Goal: Obtain resource: Obtain resource

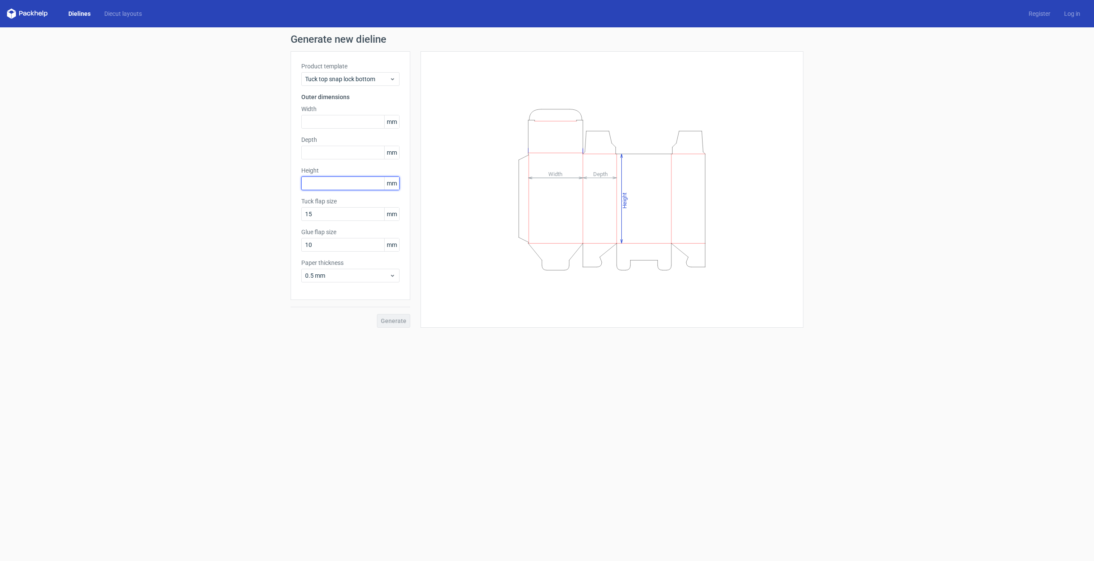
click at [350, 182] on input "text" at bounding box center [350, 183] width 98 height 14
type input "13"
click at [349, 150] on input "text" at bounding box center [350, 153] width 98 height 14
click at [349, 120] on input "text" at bounding box center [350, 122] width 98 height 14
type input "5"
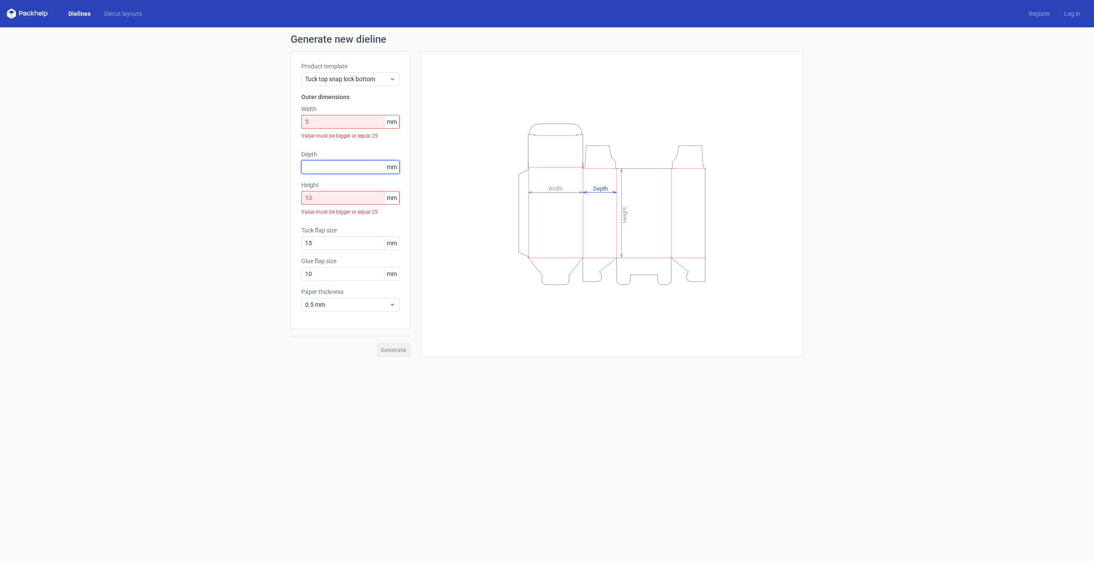
click at [346, 153] on div "Depth mm" at bounding box center [350, 162] width 98 height 24
type input "9"
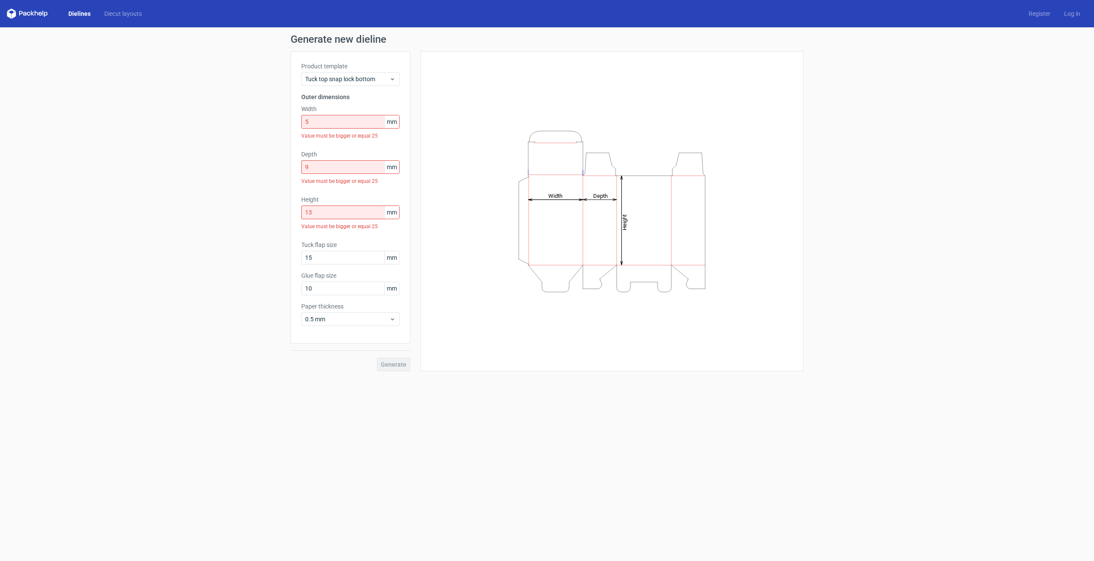
click at [248, 221] on div "Generate new dieline Product template Tuck top snap lock bottom Outer dimension…" at bounding box center [547, 202] width 1094 height 351
click at [329, 126] on input "5" at bounding box center [350, 122] width 98 height 14
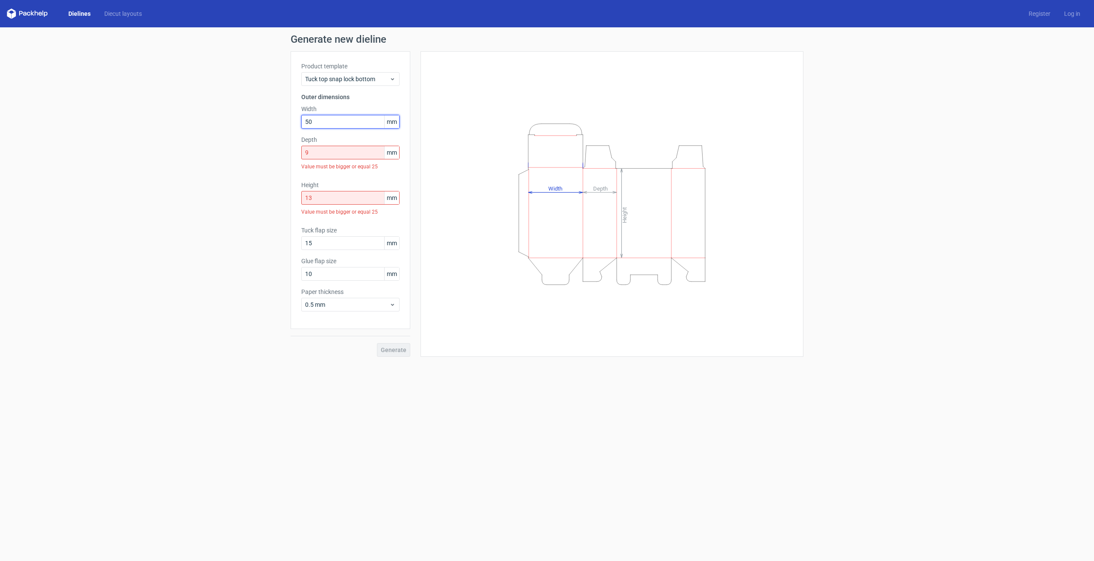
type input "50"
click at [329, 156] on input "9" at bounding box center [350, 153] width 98 height 14
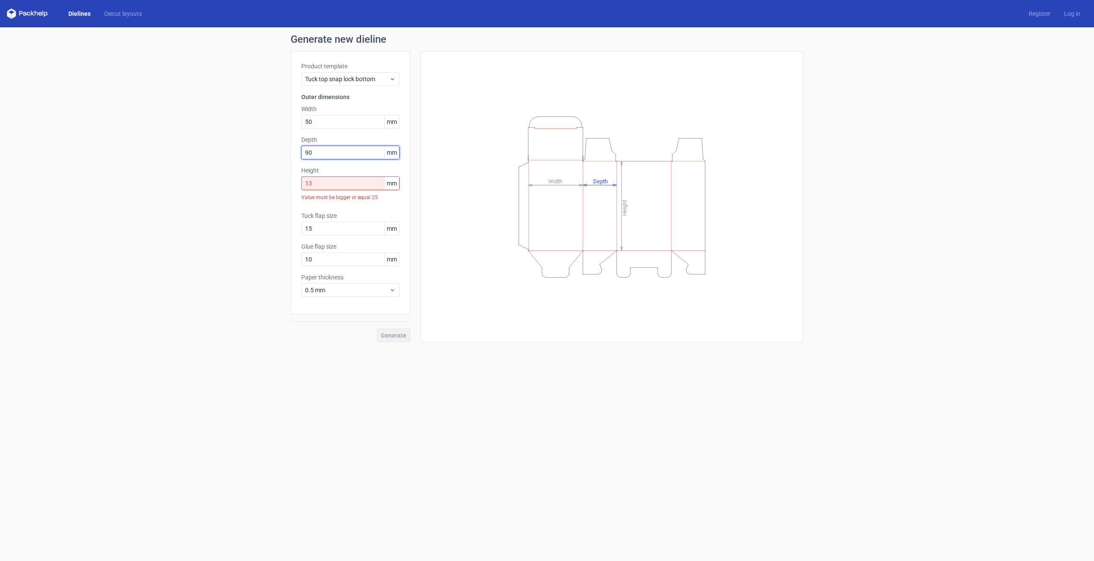
type input "90"
click at [326, 179] on input "13" at bounding box center [350, 183] width 98 height 14
type input "130"
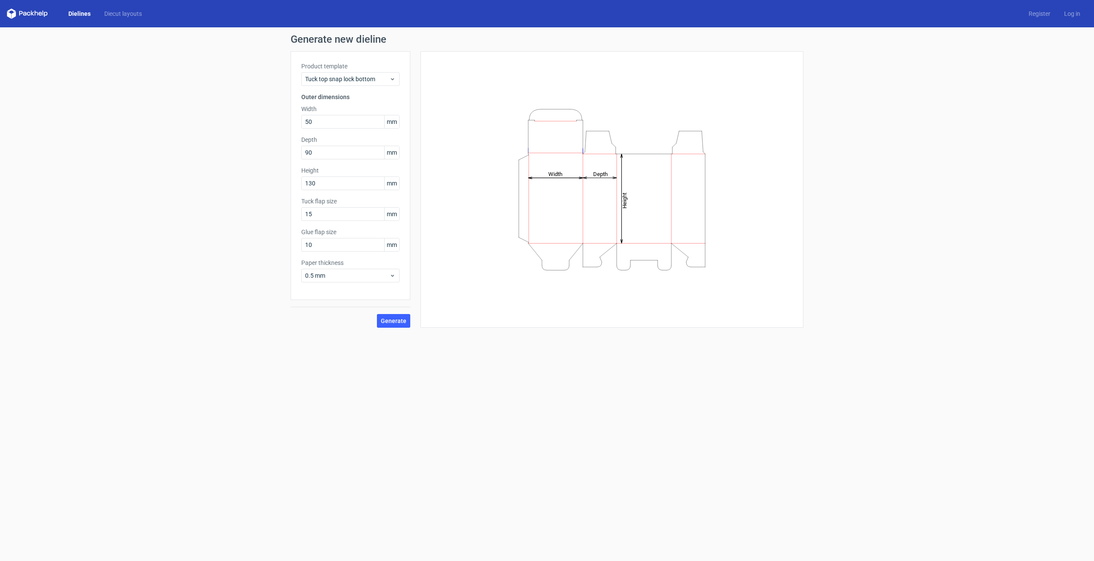
click at [199, 226] on div "Generate new dieline Product template Tuck top snap lock bottom Outer dimension…" at bounding box center [547, 180] width 1094 height 307
click at [401, 322] on span "Generate" at bounding box center [394, 321] width 26 height 6
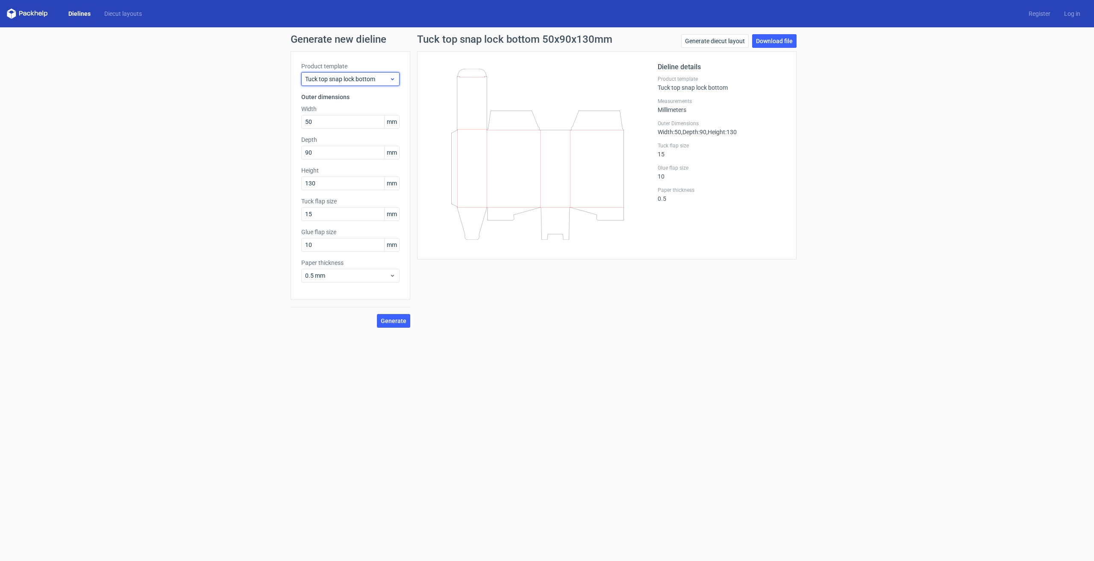
click at [362, 81] on span "Tuck top snap lock bottom" at bounding box center [347, 79] width 84 height 9
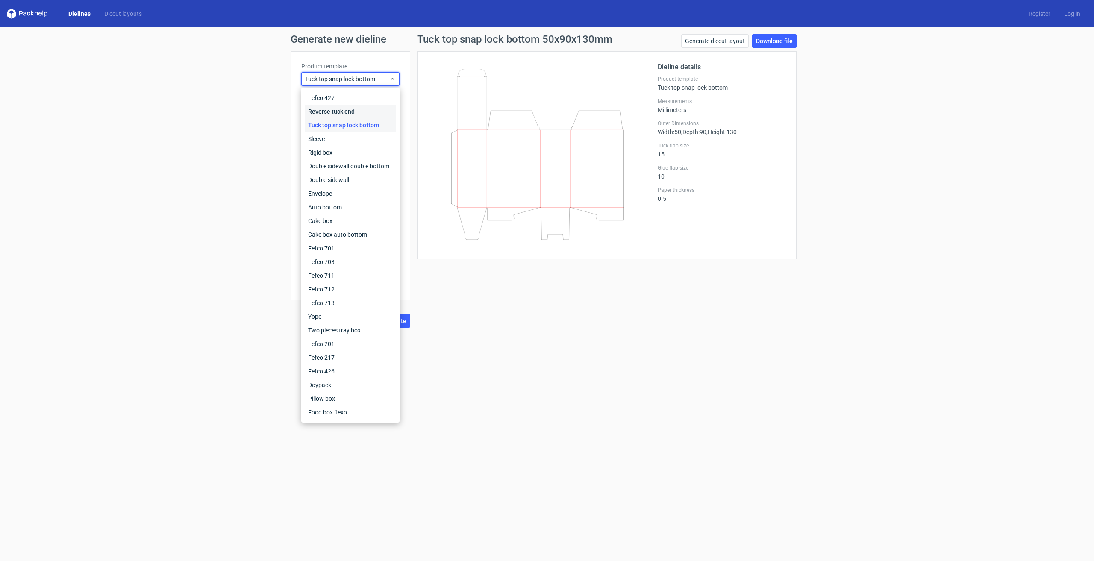
click at [364, 113] on div "Reverse tuck end" at bounding box center [350, 112] width 91 height 14
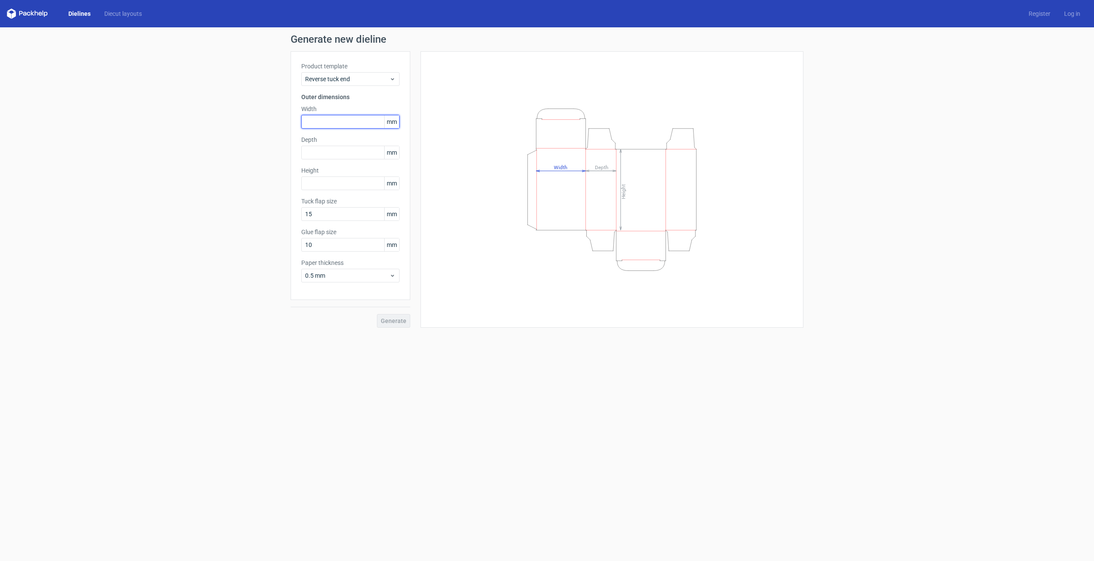
click at [350, 123] on input "text" at bounding box center [350, 122] width 98 height 14
type input "50"
click at [342, 151] on input "text" at bounding box center [350, 153] width 98 height 14
type input "90"
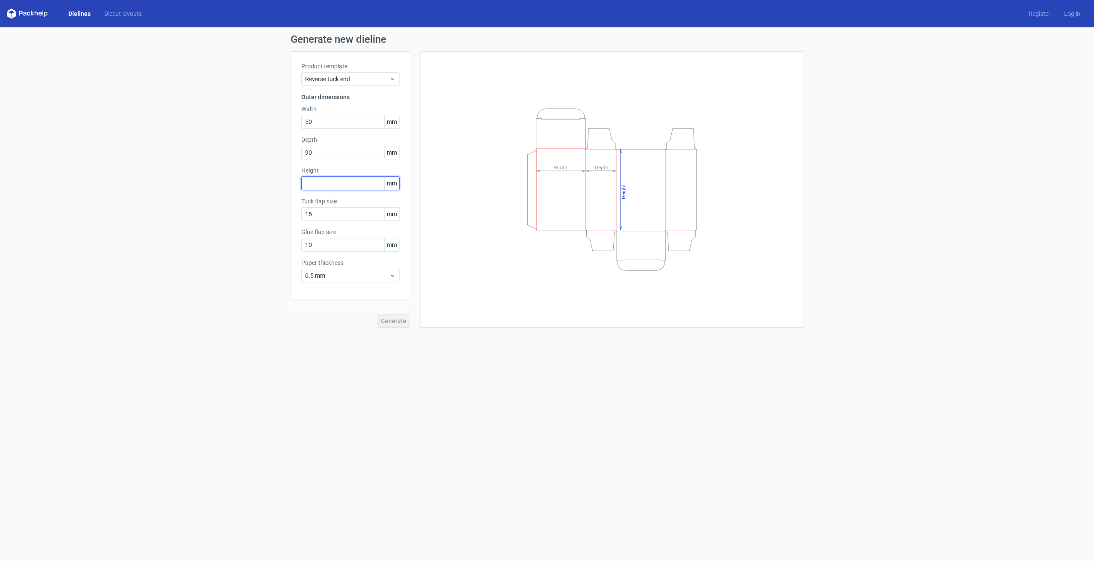
click at [336, 186] on input "text" at bounding box center [350, 183] width 98 height 14
type input "130"
click at [280, 417] on form "Generate new dieline Product template Reverse tuck end Outer dimensions Width 5…" at bounding box center [547, 294] width 1094 height 534
click at [398, 321] on span "Generate" at bounding box center [394, 321] width 26 height 6
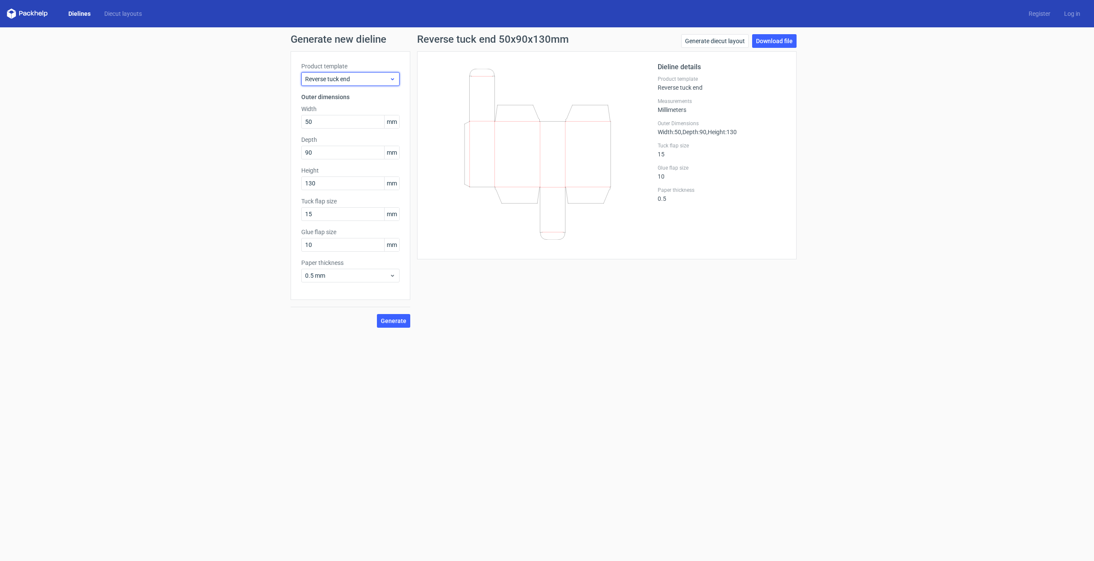
click at [372, 77] on span "Reverse tuck end" at bounding box center [347, 79] width 84 height 9
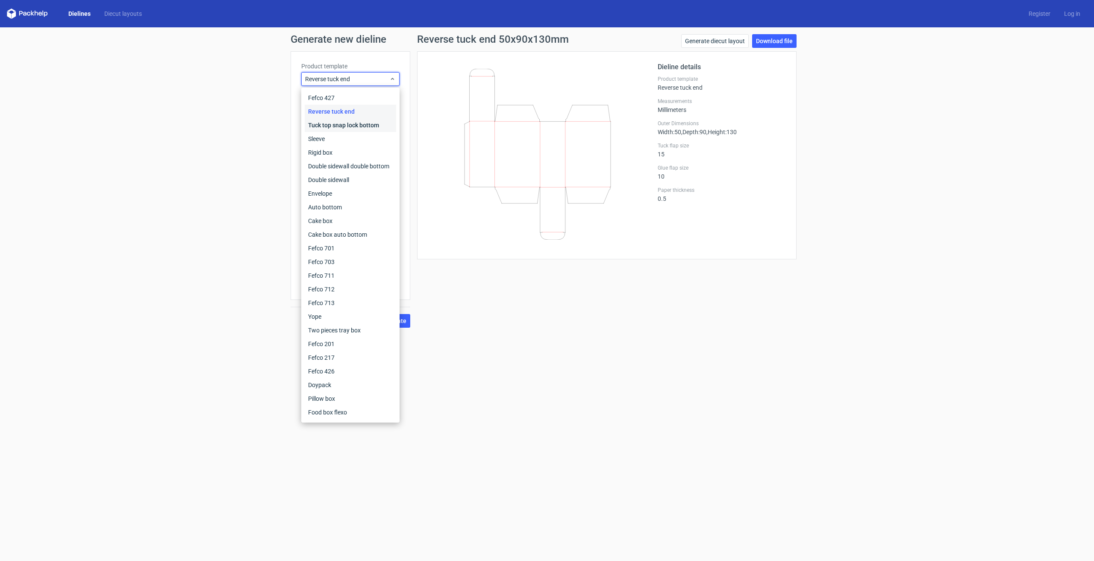
click at [360, 124] on div "Tuck top snap lock bottom" at bounding box center [350, 125] width 91 height 14
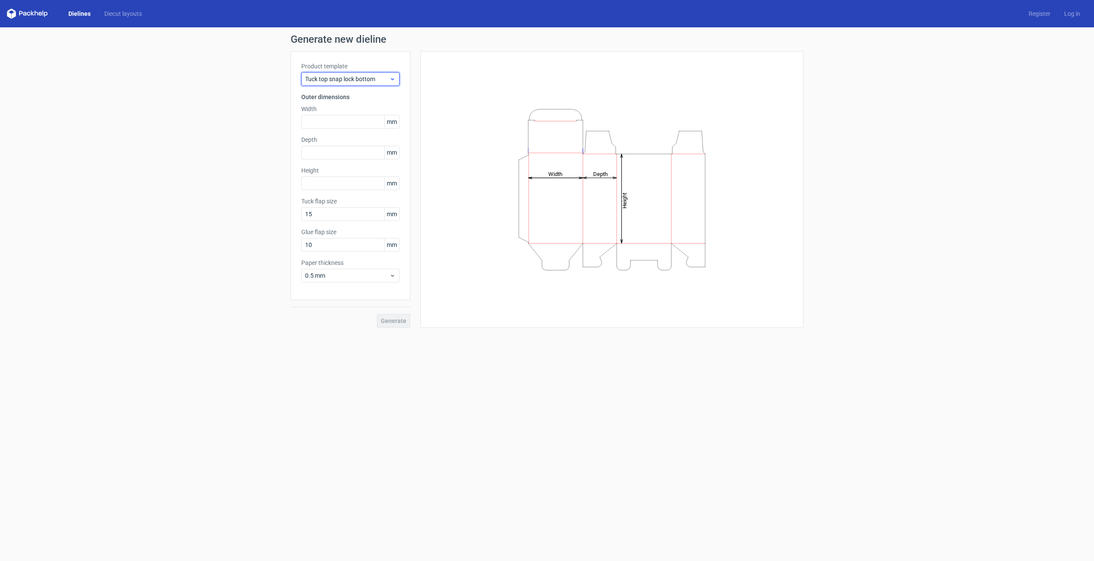
click at [362, 78] on span "Tuck top snap lock bottom" at bounding box center [347, 79] width 84 height 9
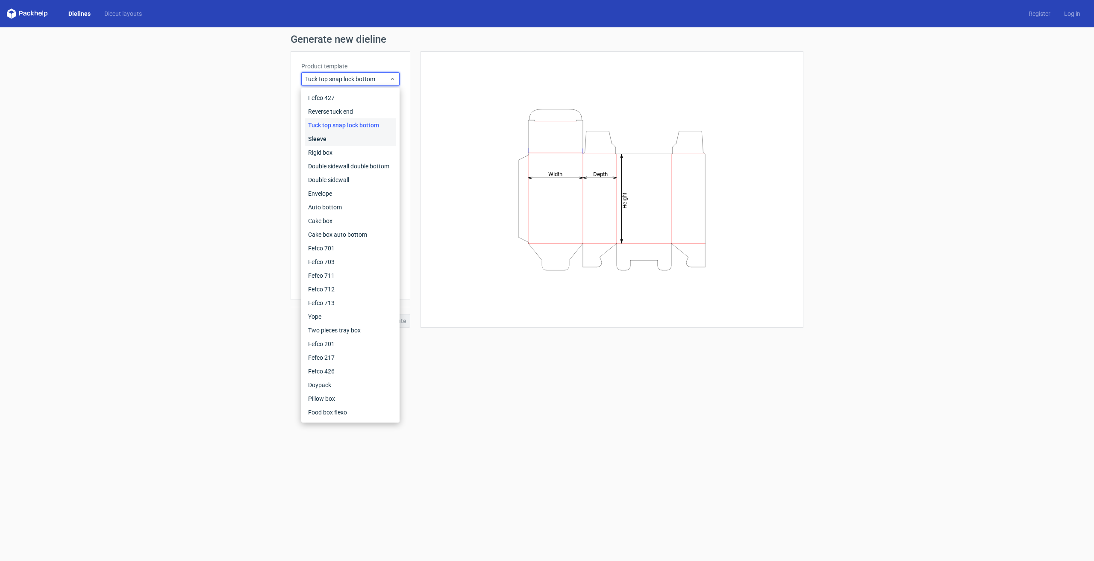
click at [372, 137] on div "Sleeve" at bounding box center [350, 139] width 91 height 14
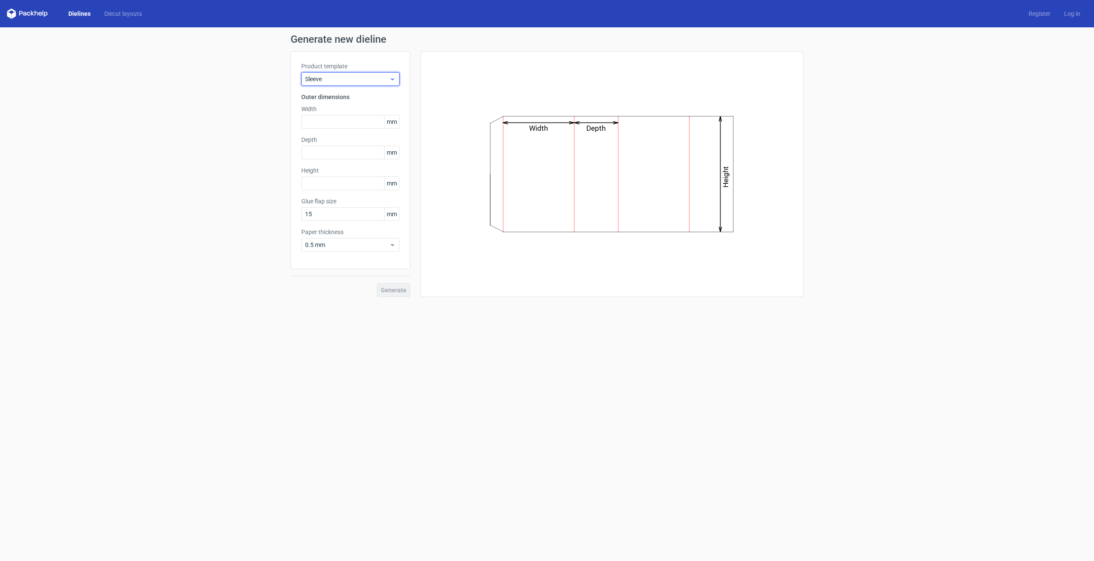
click at [362, 80] on span "Sleeve" at bounding box center [347, 79] width 84 height 9
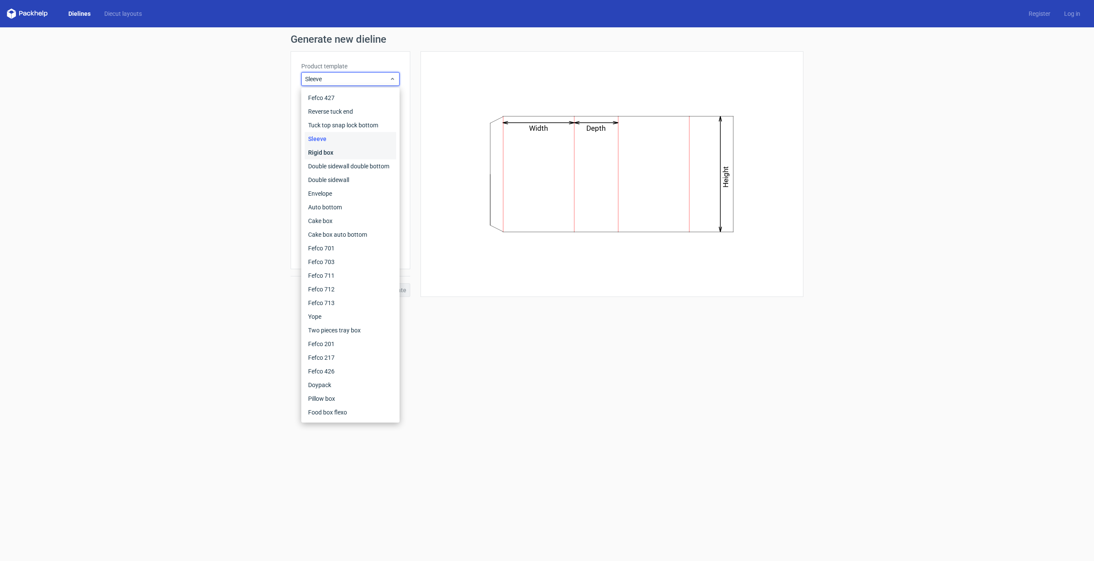
click at [356, 151] on div "Rigid box" at bounding box center [350, 153] width 91 height 14
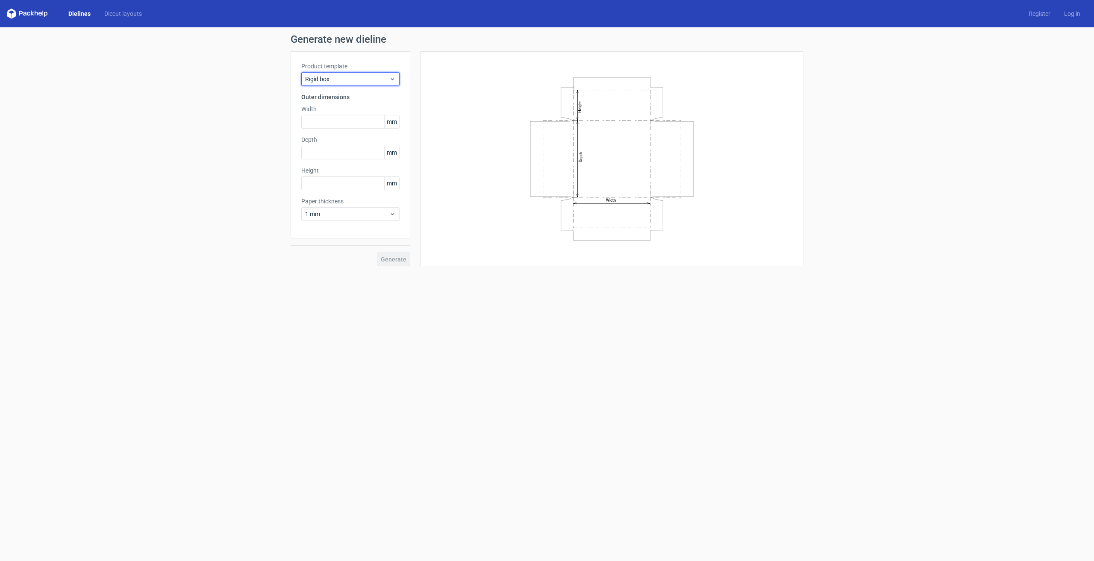
click at [359, 78] on span "Rigid box" at bounding box center [347, 79] width 84 height 9
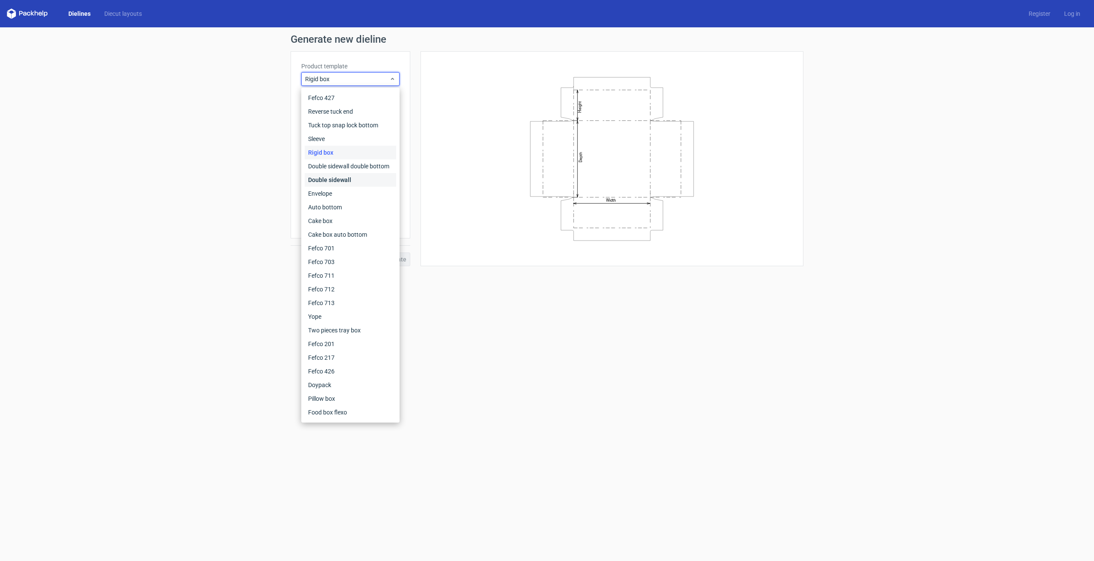
click at [359, 180] on div "Double sidewall" at bounding box center [350, 180] width 91 height 14
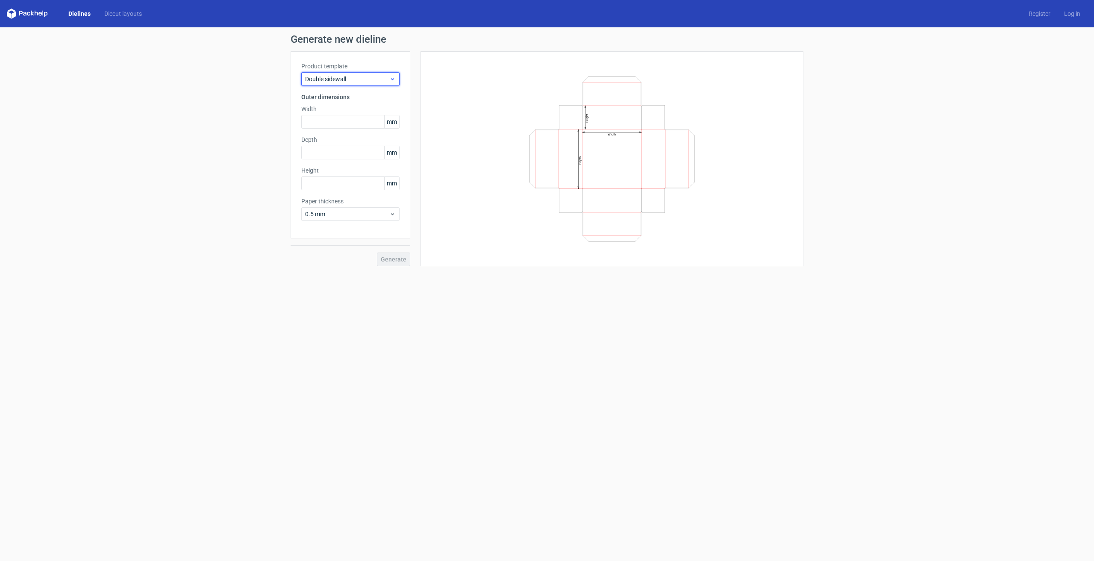
click at [358, 80] on span "Double sidewall" at bounding box center [347, 79] width 84 height 9
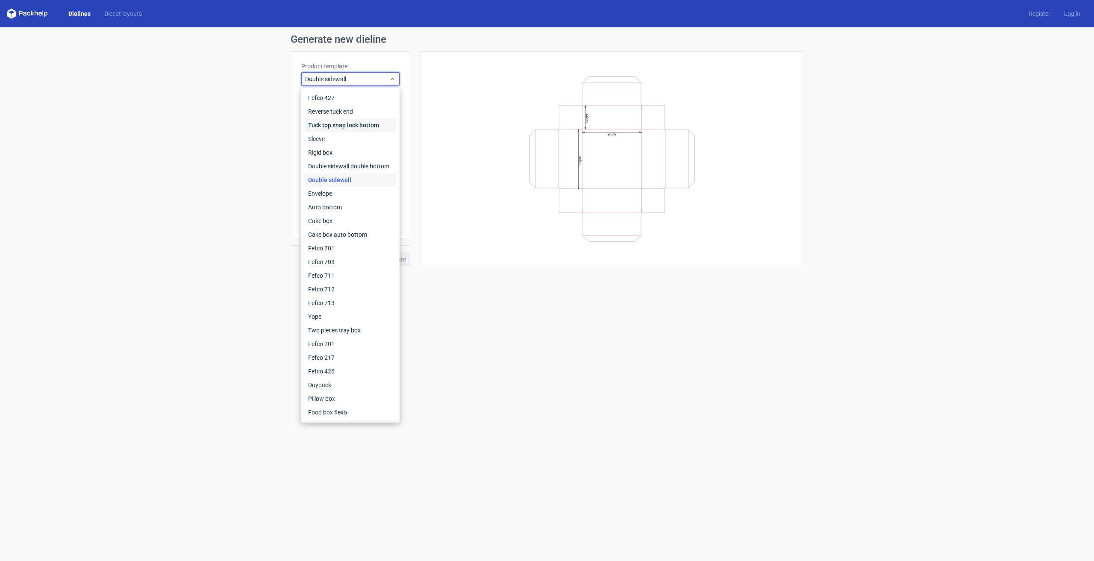
click at [362, 126] on div "Tuck top snap lock bottom" at bounding box center [350, 125] width 91 height 14
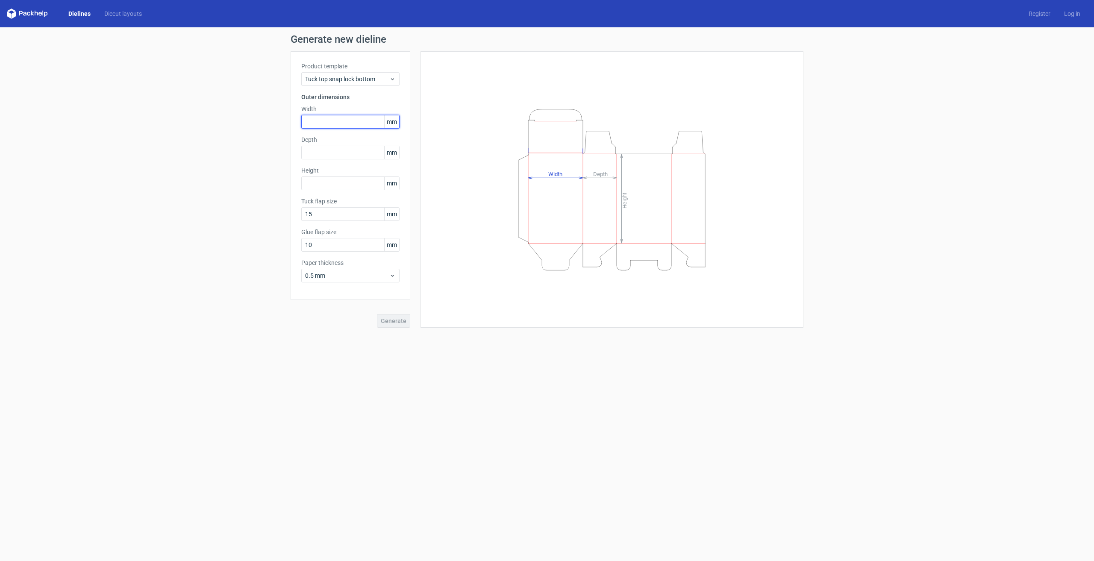
click at [354, 122] on input "text" at bounding box center [350, 122] width 98 height 14
type input "50"
click at [351, 151] on input "text" at bounding box center [350, 153] width 98 height 14
type input "90"
click at [349, 187] on input "text" at bounding box center [350, 183] width 98 height 14
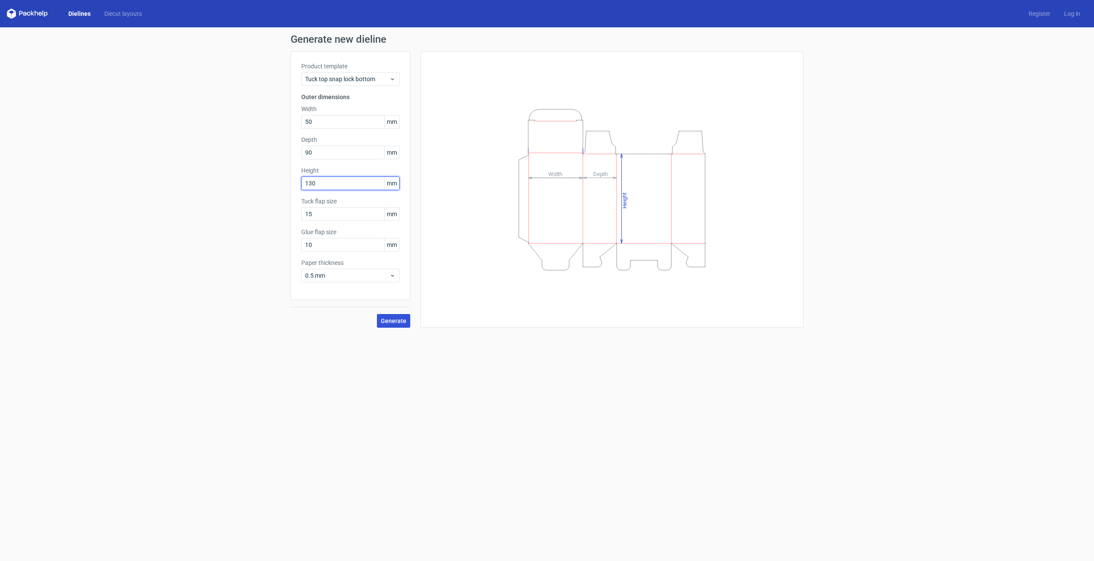
type input "130"
click at [391, 323] on span "Generate" at bounding box center [394, 321] width 26 height 6
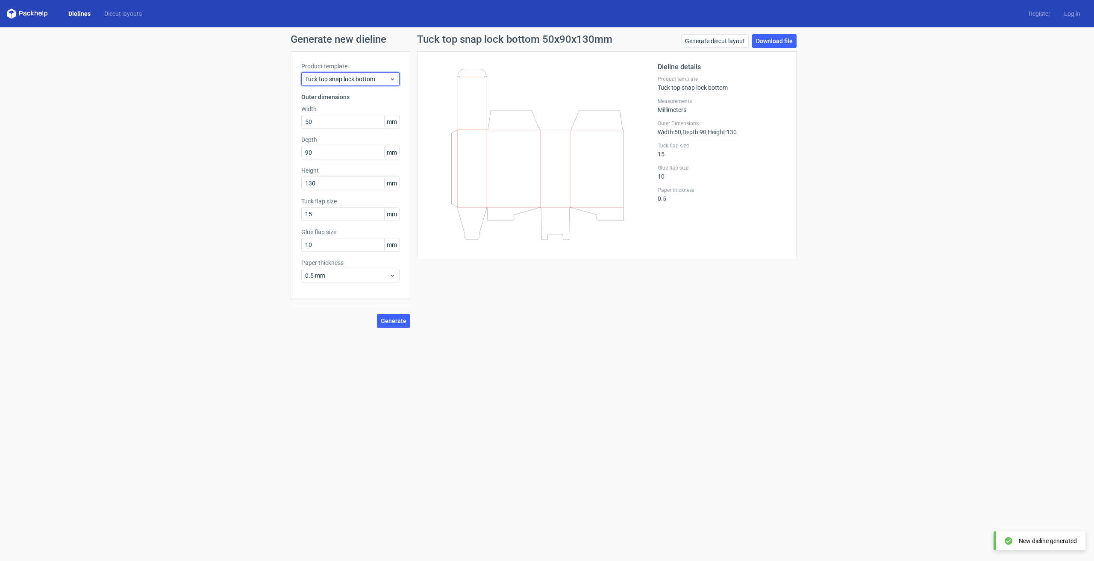
click at [361, 75] on span "Tuck top snap lock bottom" at bounding box center [347, 79] width 84 height 9
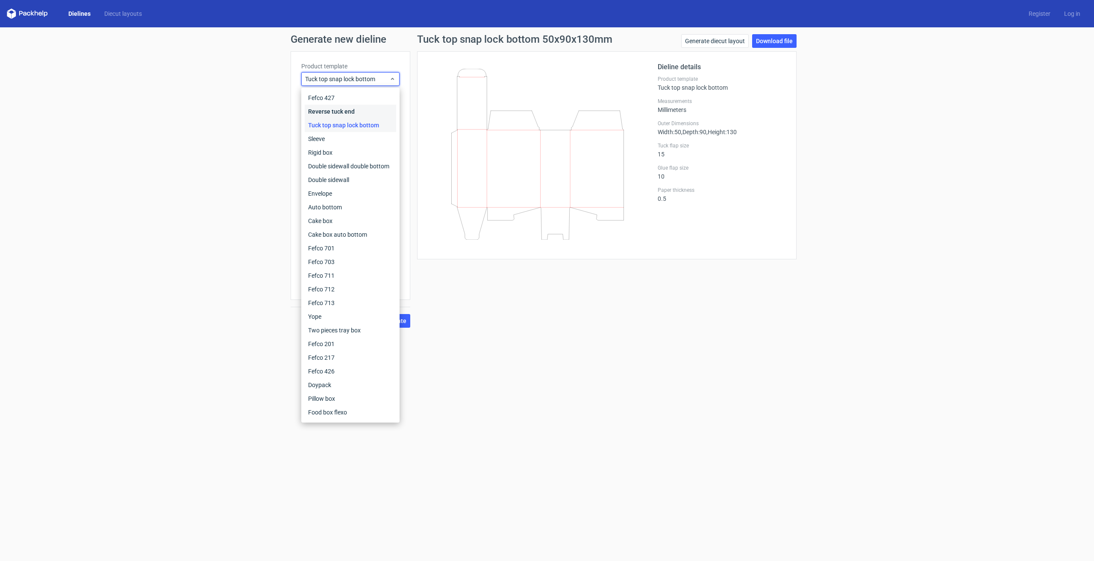
click at [341, 107] on div "Reverse tuck end" at bounding box center [350, 112] width 91 height 14
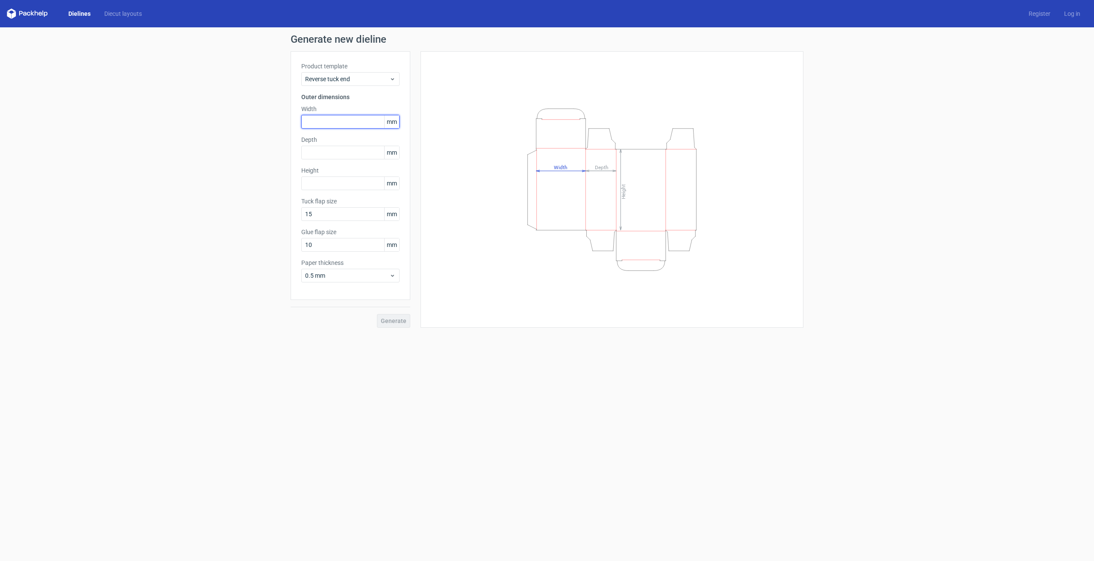
click at [344, 122] on input "text" at bounding box center [350, 122] width 98 height 14
type input "130"
click at [333, 153] on input "text" at bounding box center [350, 153] width 98 height 14
type input "50"
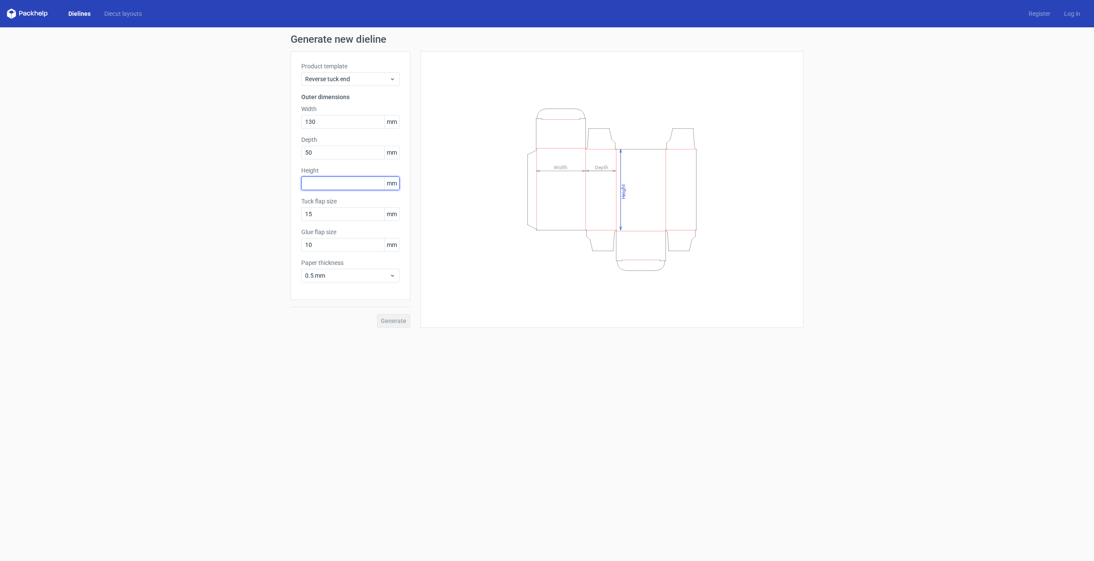
click at [319, 182] on input "text" at bounding box center [350, 183] width 98 height 14
type input "90"
click at [388, 320] on span "Generate" at bounding box center [394, 321] width 26 height 6
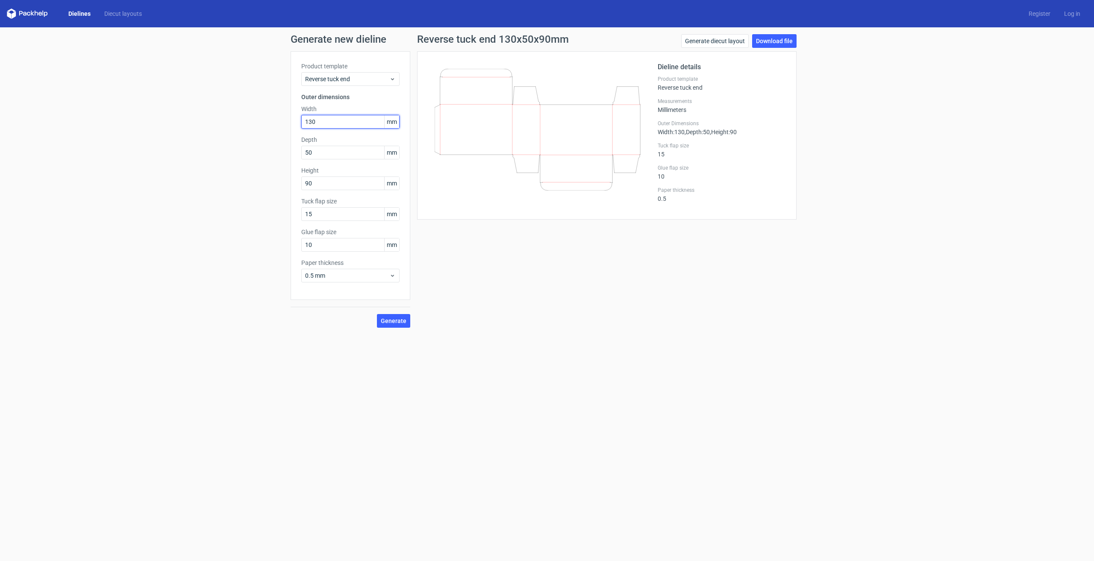
drag, startPoint x: 333, startPoint y: 123, endPoint x: 275, endPoint y: 123, distance: 58.1
click at [275, 123] on div "Generate new dieline Product template Reverse tuck end Outer dimensions Width 1…" at bounding box center [547, 180] width 1094 height 307
type input "90"
drag, startPoint x: 320, startPoint y: 154, endPoint x: 301, endPoint y: 154, distance: 19.7
click at [301, 154] on div "Product template Reverse tuck end Outer dimensions Width 90 mm Depth 50 mm Heig…" at bounding box center [351, 175] width 120 height 249
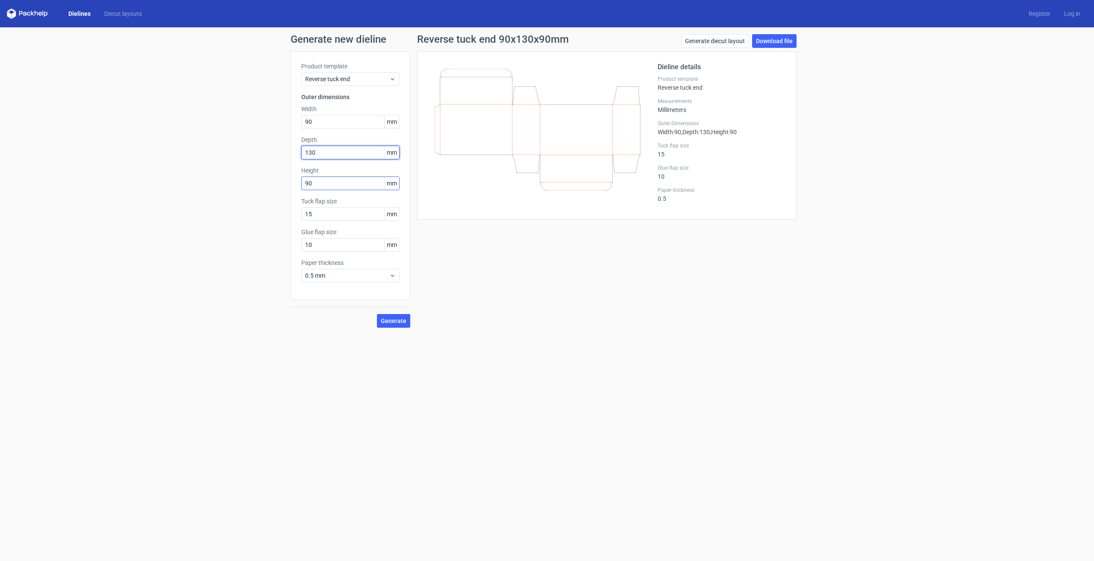
type input "130"
drag, startPoint x: 326, startPoint y: 184, endPoint x: 270, endPoint y: 190, distance: 55.5
click at [270, 190] on div "Generate new dieline Product template Reverse tuck end Outer dimensions Width 9…" at bounding box center [547, 180] width 1094 height 307
type input "50"
click at [385, 327] on button "Generate" at bounding box center [393, 321] width 33 height 14
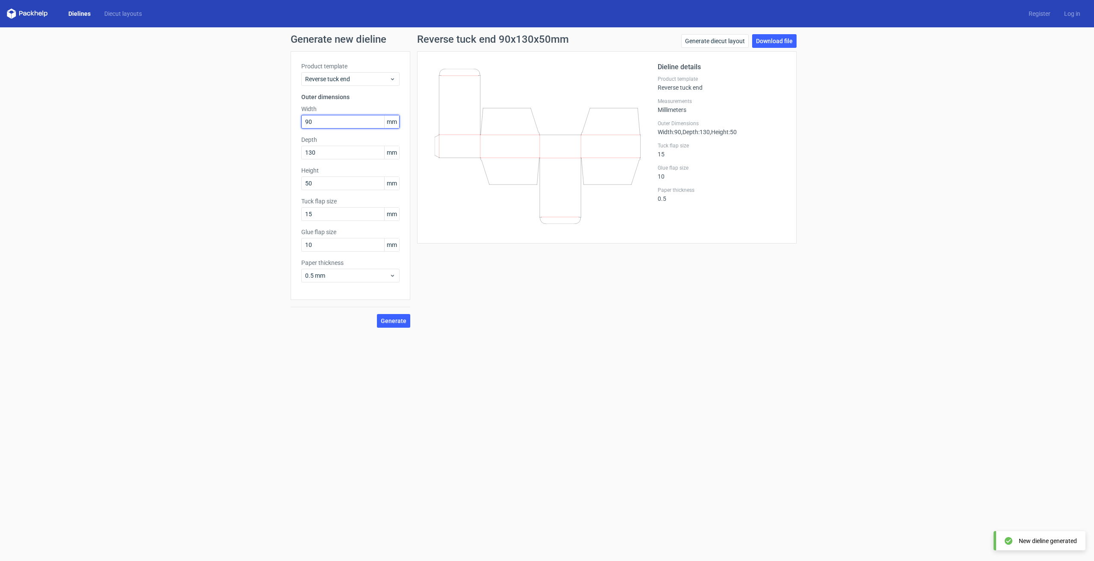
drag, startPoint x: 323, startPoint y: 122, endPoint x: 249, endPoint y: 126, distance: 74.9
click at [249, 126] on div "Generate new dieline Product template Reverse tuck end Outer dimensions Width 9…" at bounding box center [547, 180] width 1094 height 307
type input "130"
drag, startPoint x: 330, startPoint y: 151, endPoint x: 245, endPoint y: 161, distance: 86.1
click at [245, 161] on div "Generate new dieline Product template Reverse tuck end Outer dimensions Width 1…" at bounding box center [547, 180] width 1094 height 307
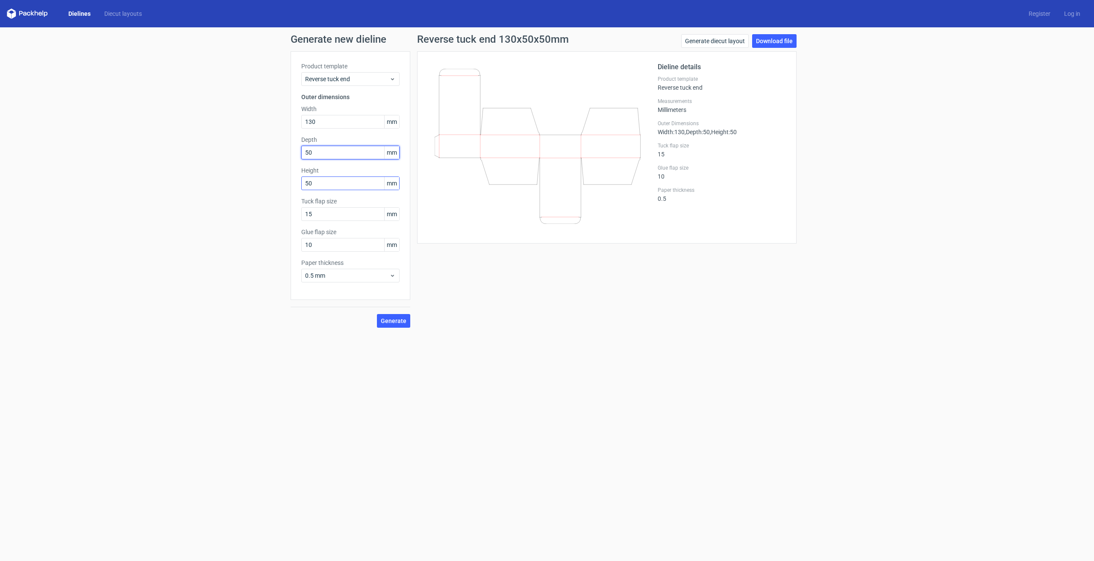
type input "50"
drag, startPoint x: 315, startPoint y: 181, endPoint x: 281, endPoint y: 186, distance: 34.6
click at [281, 186] on div "Generate new dieline Product template Reverse tuck end Outer dimensions Width 1…" at bounding box center [547, 180] width 1094 height 307
type input "90"
click at [397, 326] on button "Generate" at bounding box center [393, 321] width 33 height 14
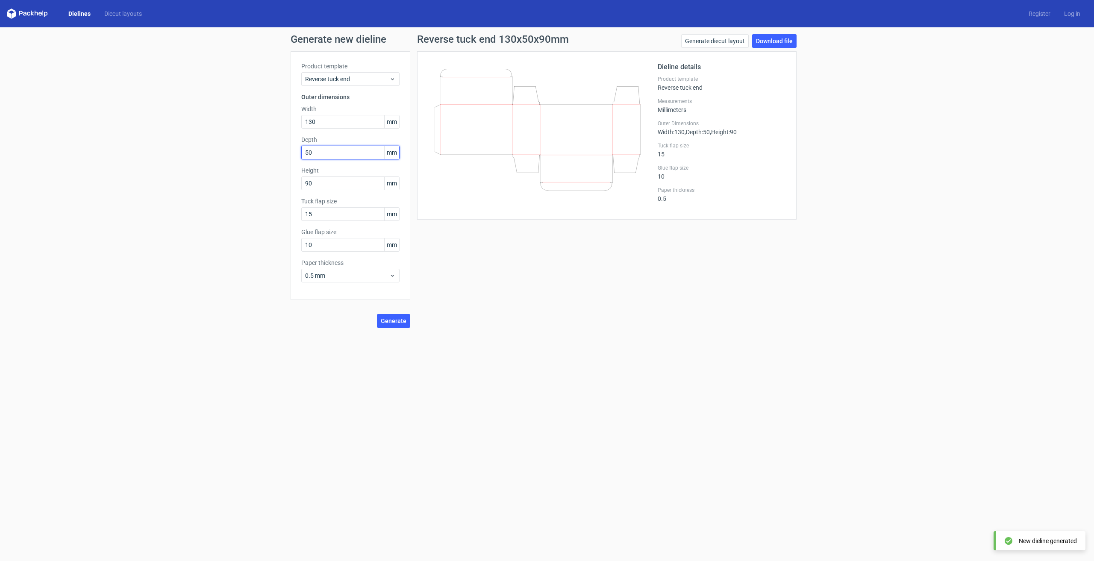
drag, startPoint x: 323, startPoint y: 156, endPoint x: 283, endPoint y: 154, distance: 40.2
click at [284, 156] on div "Generate new dieline Product template Reverse tuck end Outer dimensions Width 1…" at bounding box center [547, 180] width 1094 height 307
type input "90"
drag, startPoint x: 323, startPoint y: 186, endPoint x: 279, endPoint y: 192, distance: 44.4
click at [281, 192] on div "Generate new dieline Product template Reverse tuck end Outer dimensions Width 1…" at bounding box center [547, 180] width 1094 height 307
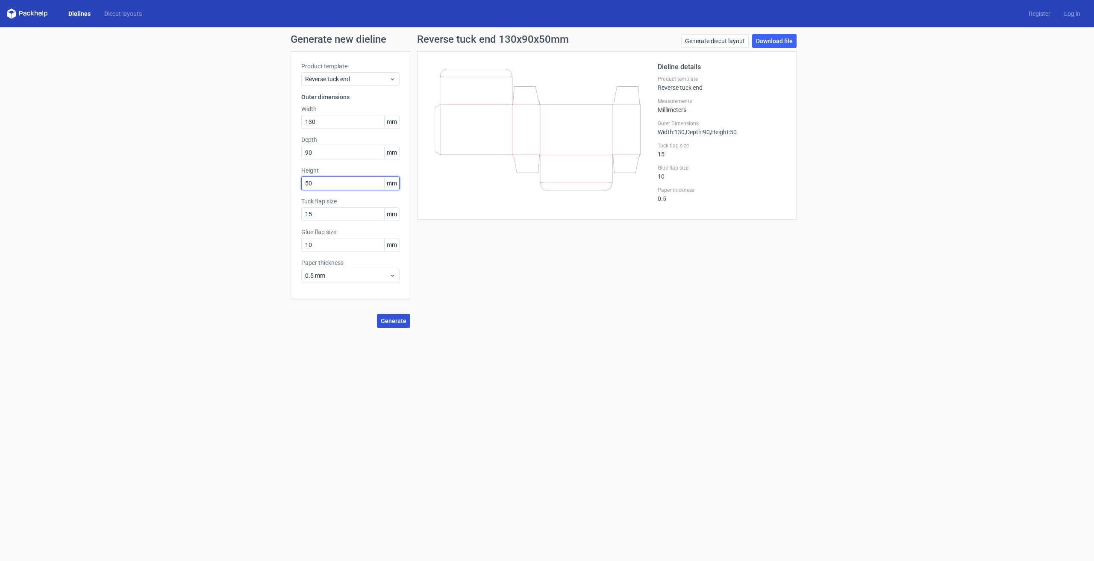
type input "50"
click at [398, 322] on span "Generate" at bounding box center [394, 321] width 26 height 6
drag, startPoint x: 324, startPoint y: 122, endPoint x: 237, endPoint y: 126, distance: 87.3
click at [237, 126] on div "Generate new dieline Product template Reverse tuck end Outer dimensions Width 1…" at bounding box center [547, 180] width 1094 height 307
type input "50"
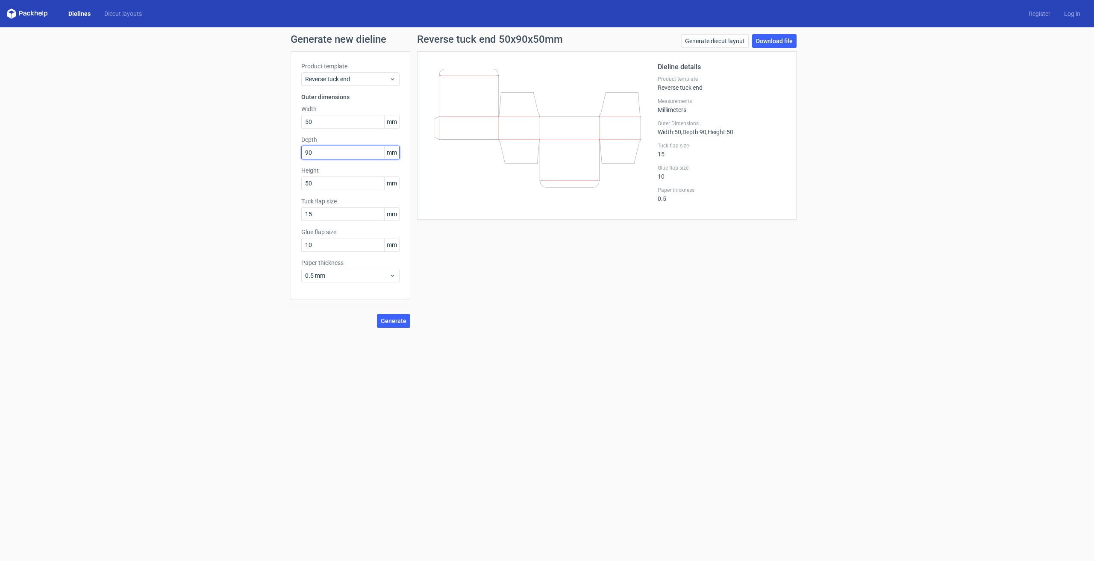
drag, startPoint x: 318, startPoint y: 153, endPoint x: 279, endPoint y: 154, distance: 38.5
click at [279, 154] on div "Generate new dieline Product template Reverse tuck end Outer dimensions Width 5…" at bounding box center [547, 180] width 1094 height 307
drag, startPoint x: 319, startPoint y: 184, endPoint x: 279, endPoint y: 186, distance: 39.4
click at [279, 186] on div "Generate new dieline Product template Reverse tuck end Outer dimensions Width 5…" at bounding box center [547, 180] width 1094 height 307
type input "130"
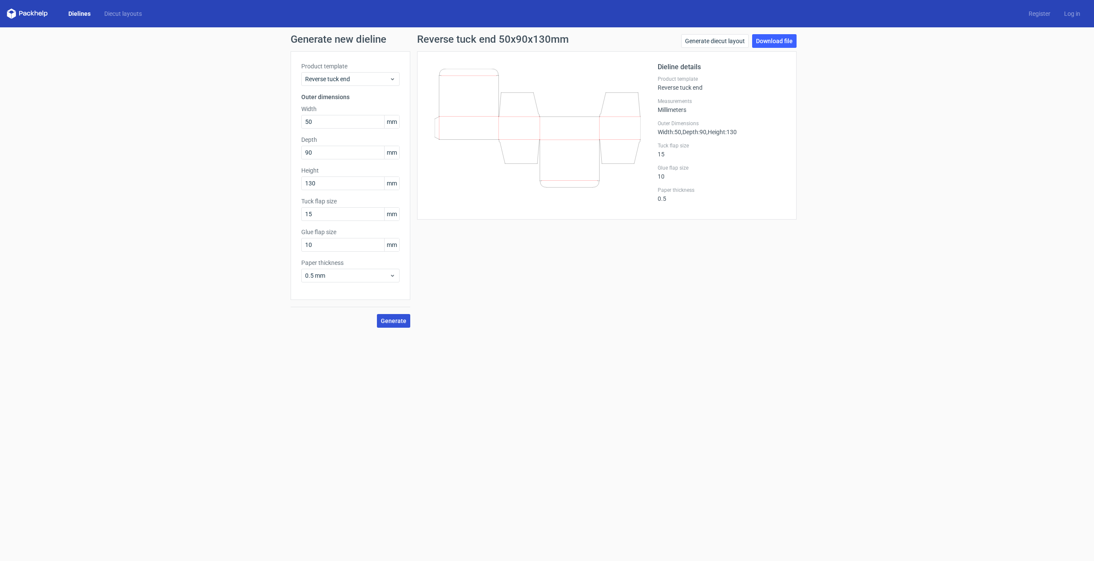
click at [400, 326] on button "Generate" at bounding box center [393, 321] width 33 height 14
click at [341, 77] on span "Reverse tuck end" at bounding box center [347, 79] width 84 height 9
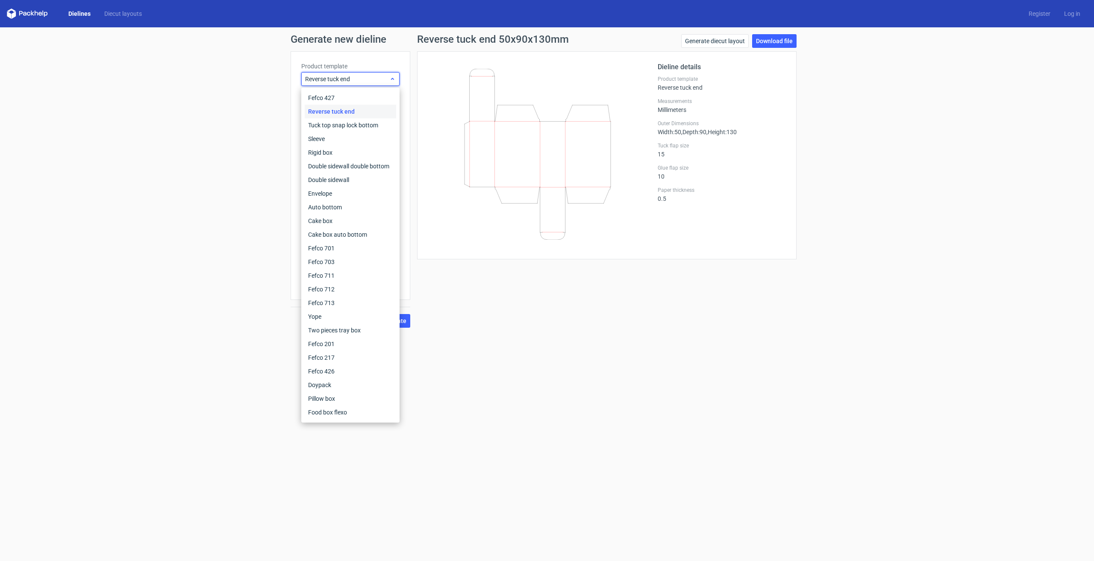
click at [341, 77] on span "Reverse tuck end" at bounding box center [347, 79] width 84 height 9
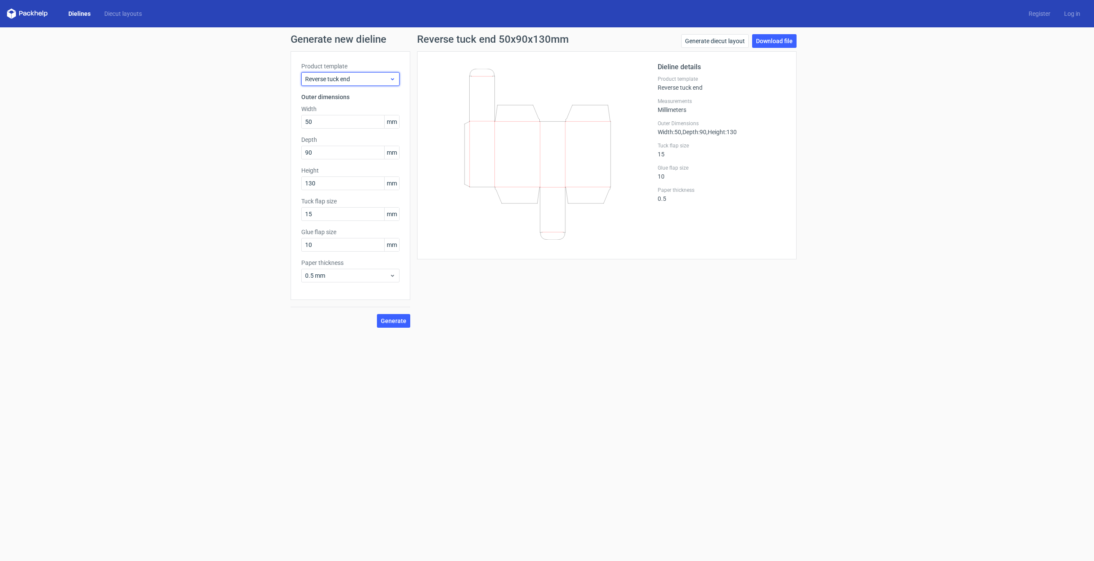
click at [347, 83] on span "Reverse tuck end" at bounding box center [347, 79] width 84 height 9
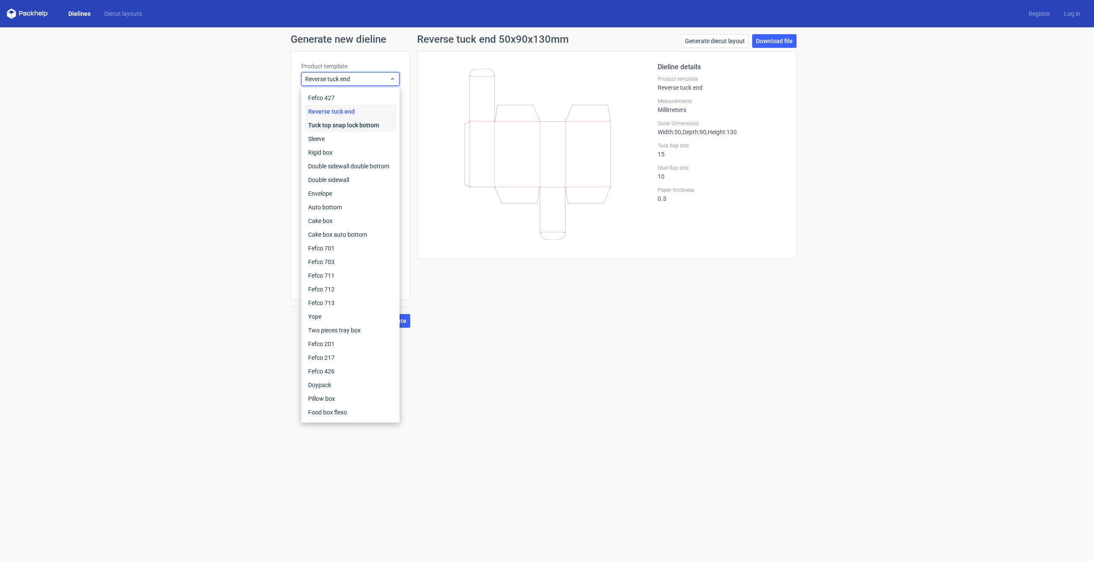
click at [360, 130] on div "Tuck top snap lock bottom" at bounding box center [350, 125] width 91 height 14
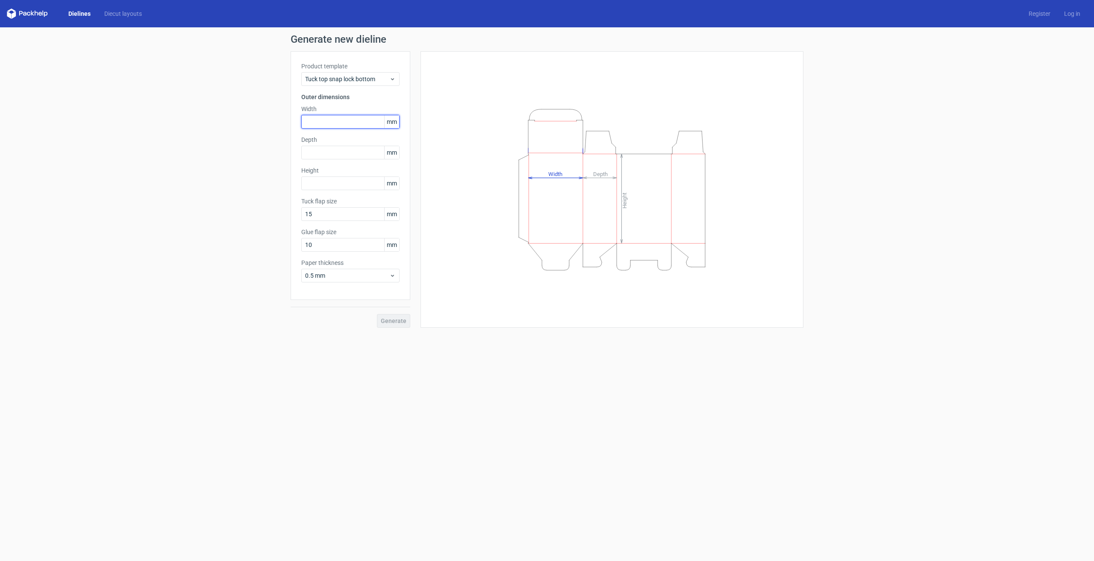
click at [315, 120] on input "text" at bounding box center [350, 122] width 98 height 14
type input "90"
click at [324, 145] on div "Depth mm" at bounding box center [350, 147] width 98 height 24
click at [323, 152] on input "text" at bounding box center [350, 153] width 98 height 14
type input "50"
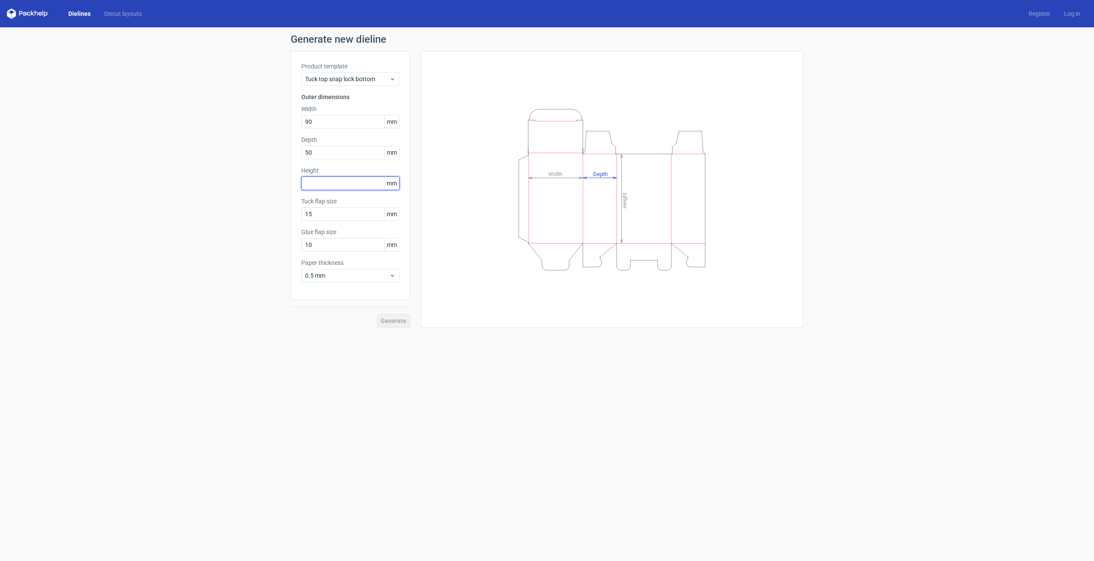
click at [322, 182] on input "text" at bounding box center [350, 183] width 98 height 14
type input "130"
click at [392, 320] on span "Generate" at bounding box center [394, 321] width 26 height 6
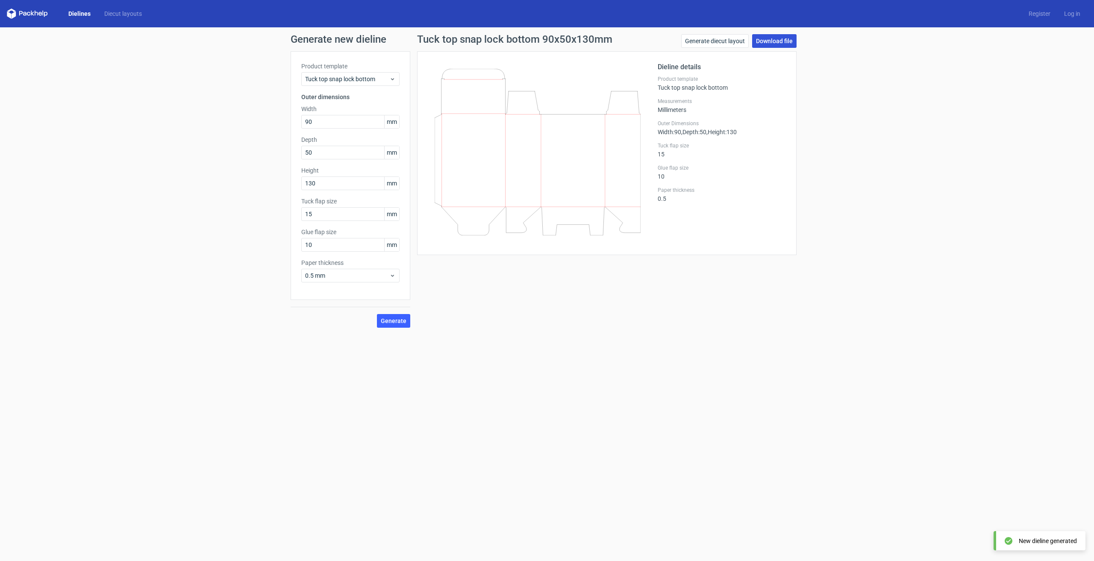
click at [780, 39] on link "Download file" at bounding box center [774, 41] width 44 height 14
click at [570, 193] on icon at bounding box center [538, 152] width 206 height 167
click at [554, 333] on div "Generate new dieline Product template Tuck top snap lock bottom Outer dimension…" at bounding box center [547, 180] width 1094 height 307
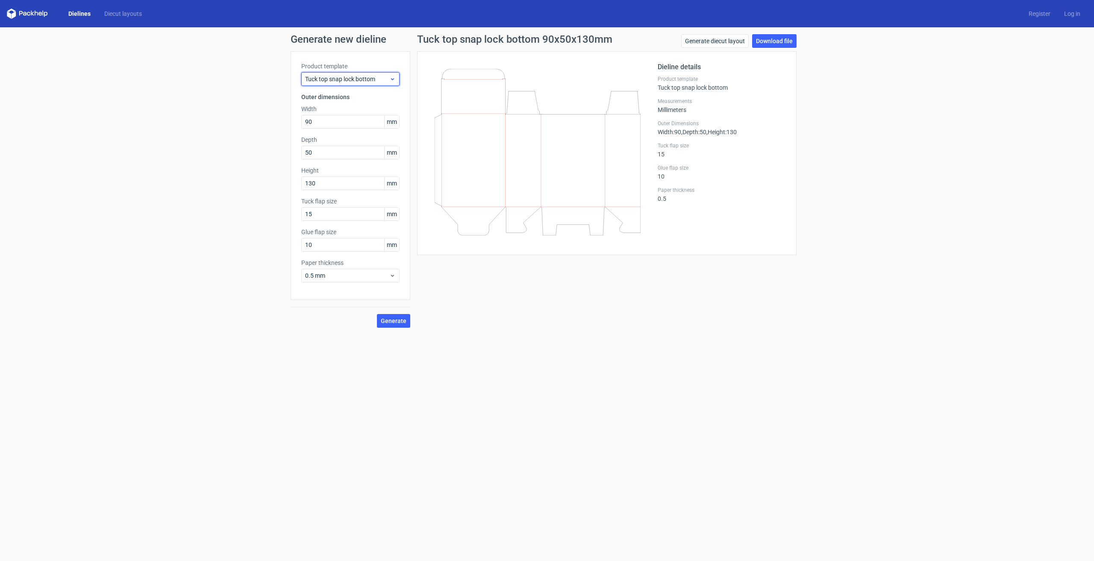
click at [353, 80] on span "Tuck top snap lock bottom" at bounding box center [347, 79] width 84 height 9
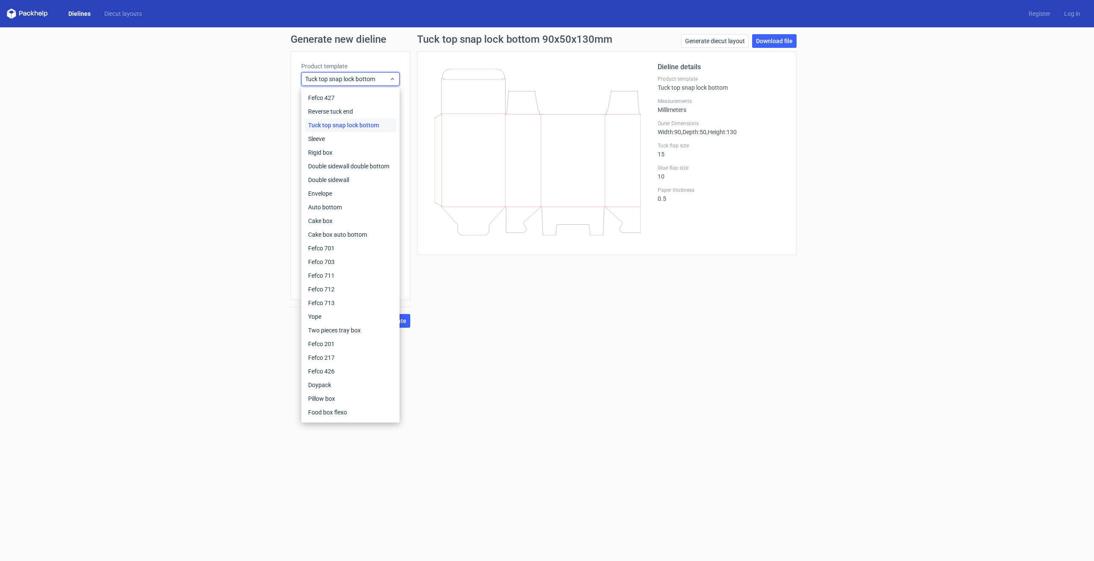
click at [344, 126] on div "Tuck top snap lock bottom" at bounding box center [350, 125] width 91 height 14
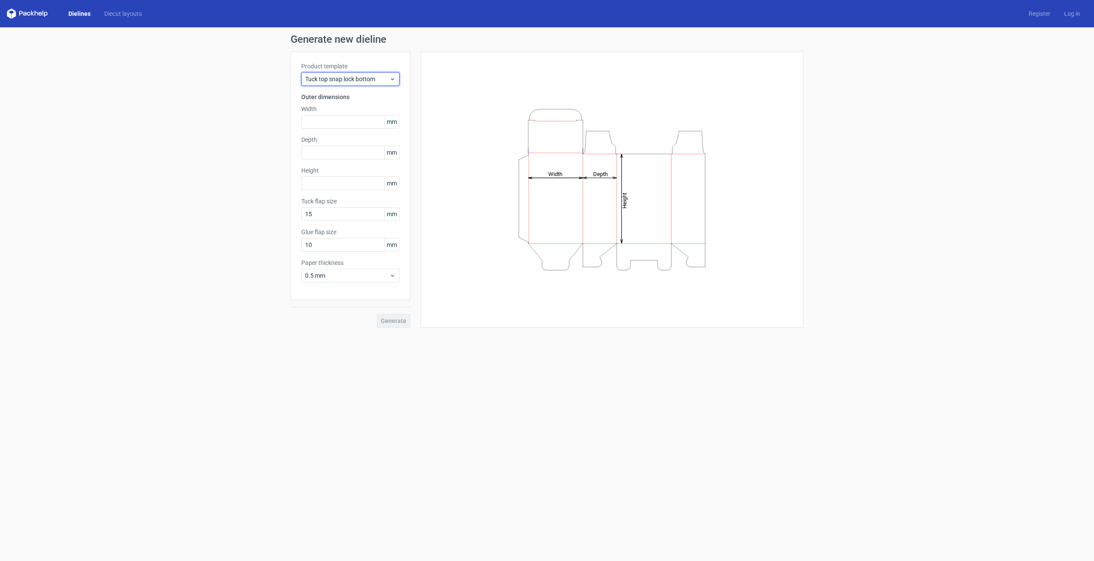
click at [349, 79] on span "Tuck top snap lock bottom" at bounding box center [347, 79] width 84 height 9
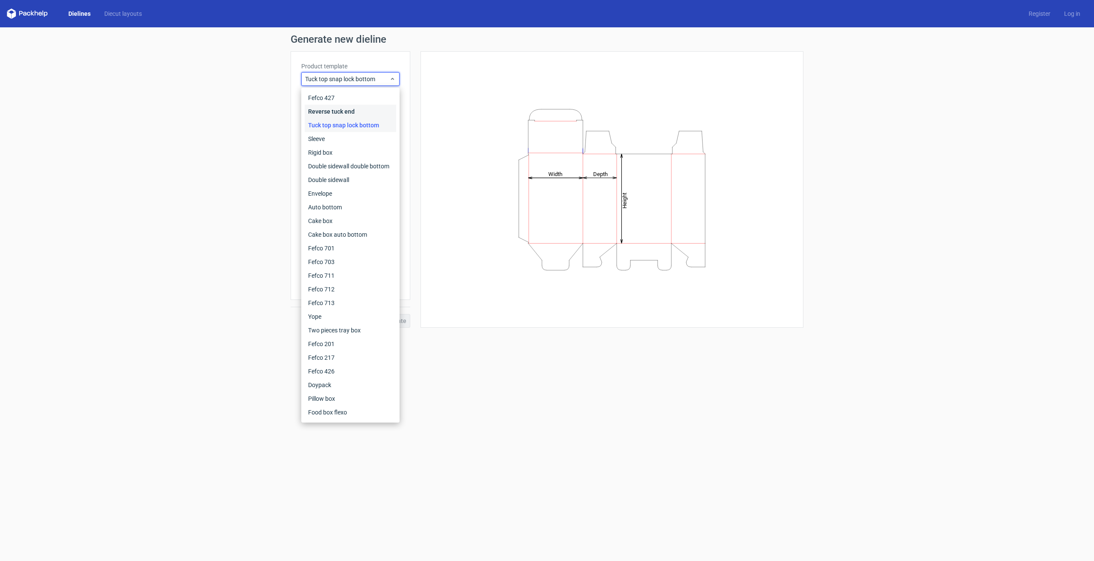
click at [341, 109] on div "Reverse tuck end" at bounding box center [350, 112] width 91 height 14
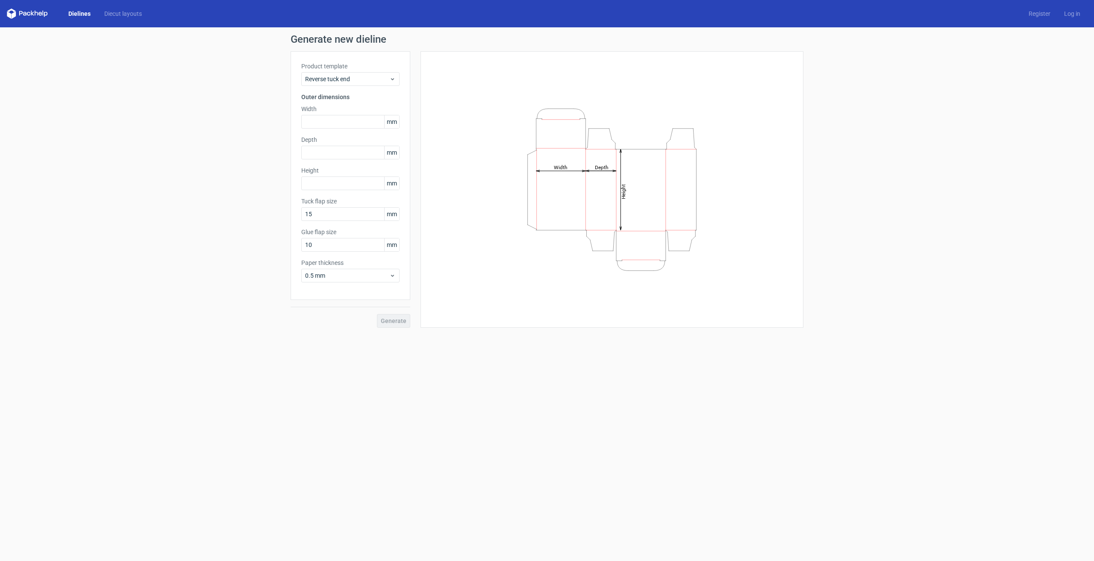
click at [417, 420] on form "Generate new dieline Product template Reverse tuck end Outer dimensions Width m…" at bounding box center [547, 294] width 1094 height 534
